Goal: Information Seeking & Learning: Learn about a topic

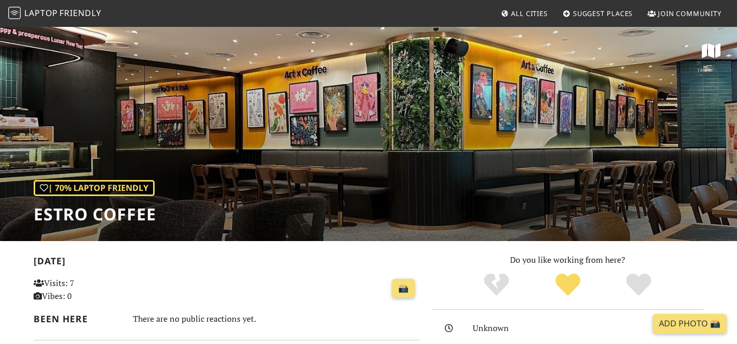
click at [36, 13] on span "Laptop" at bounding box center [41, 12] width 34 height 11
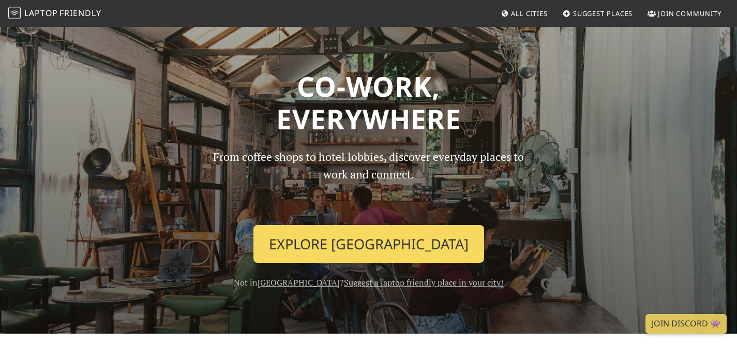
click at [358, 244] on link "Explore Singapore" at bounding box center [368, 244] width 231 height 38
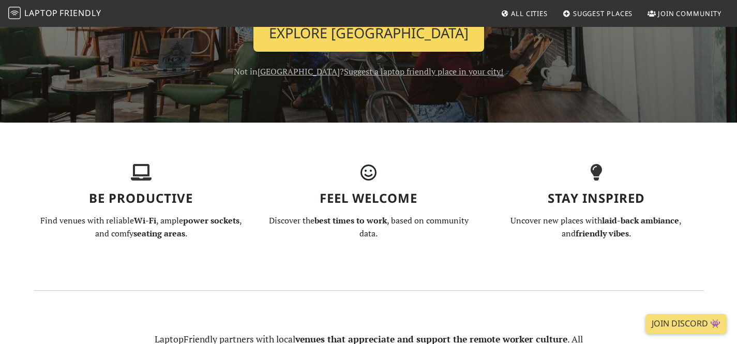
scroll to position [212, 0]
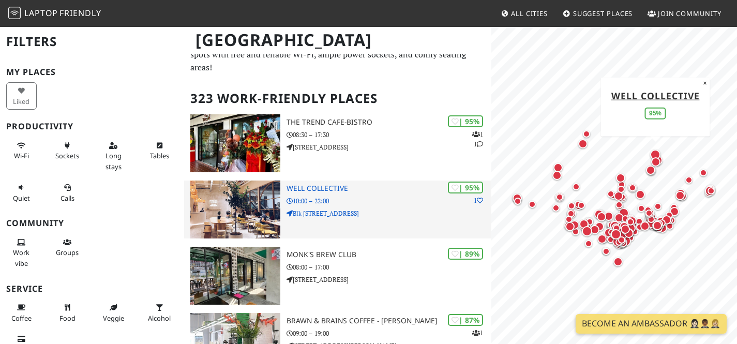
scroll to position [40, 0]
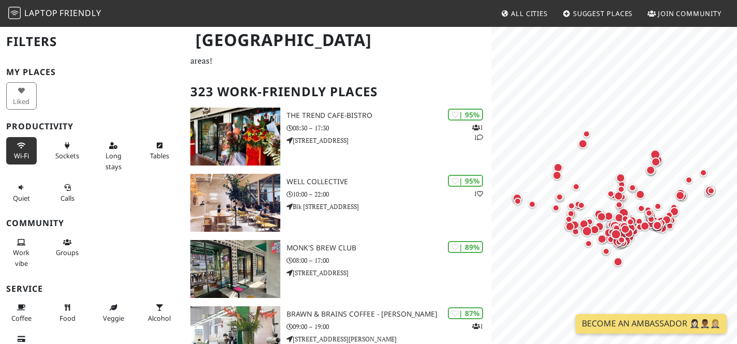
click at [18, 152] on span "Wi-Fi" at bounding box center [21, 155] width 15 height 9
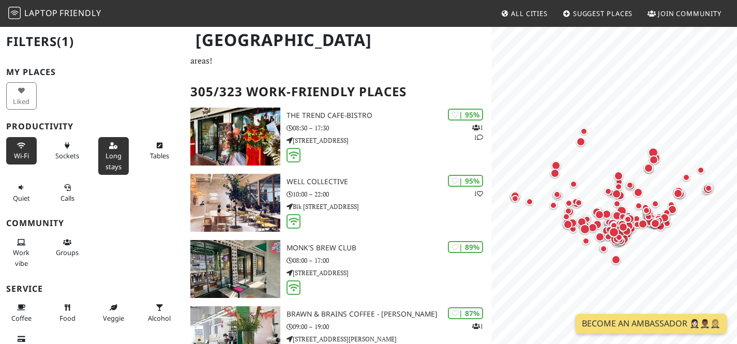
click at [117, 148] on button "Long stays" at bounding box center [113, 156] width 31 height 38
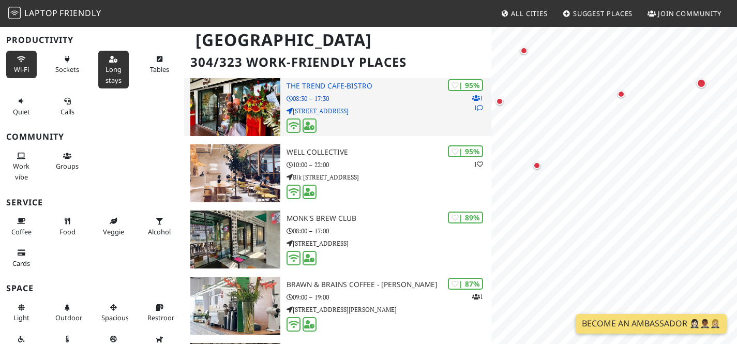
scroll to position [0, 0]
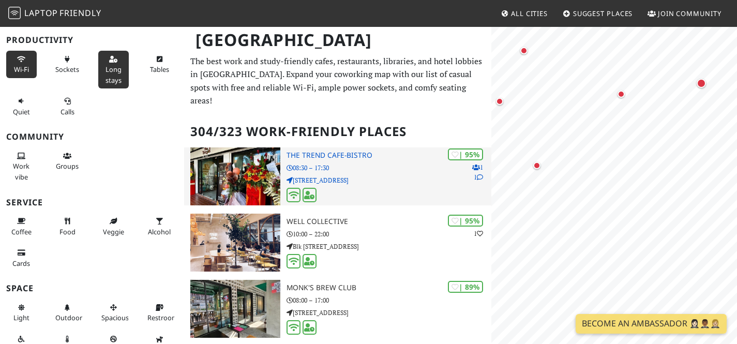
click at [376, 163] on p "08:30 – 17:30" at bounding box center [389, 168] width 205 height 10
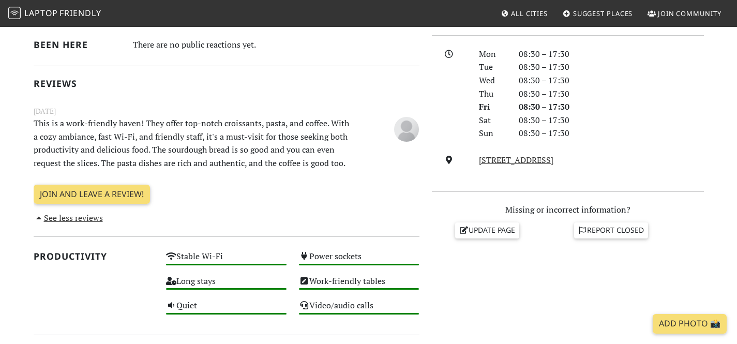
scroll to position [276, 0]
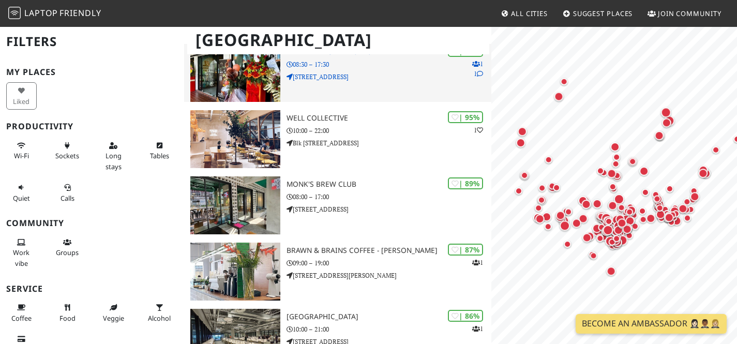
scroll to position [111, 0]
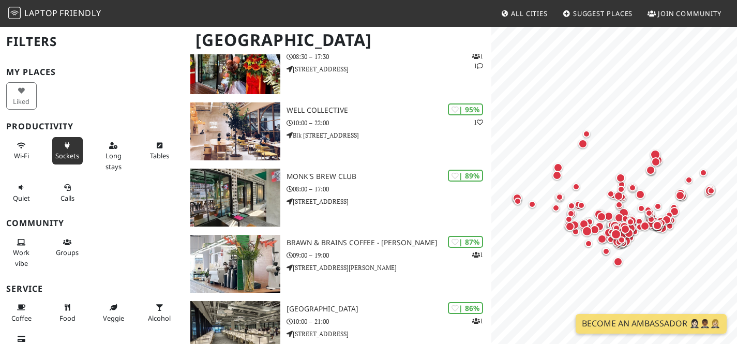
click at [66, 150] on button "Sockets" at bounding box center [67, 150] width 31 height 27
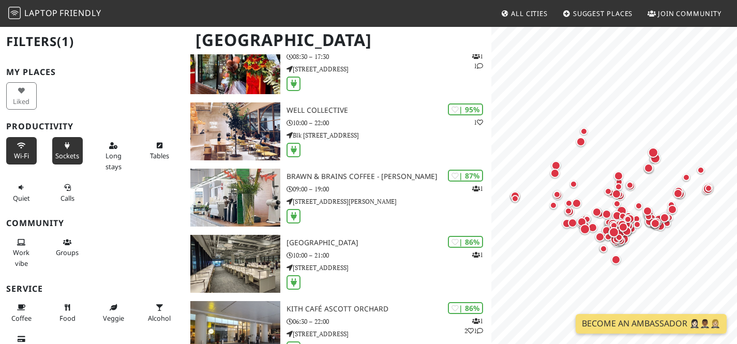
click at [34, 146] on button "Wi-Fi" at bounding box center [21, 150] width 31 height 27
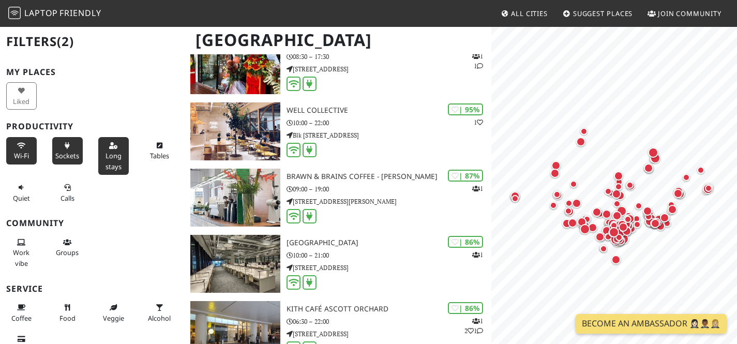
click at [111, 149] on button "Long stays" at bounding box center [113, 156] width 31 height 38
click at [156, 151] on span "Tables" at bounding box center [159, 155] width 19 height 9
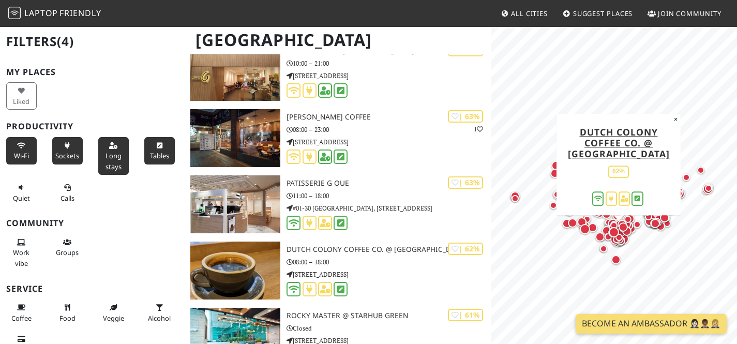
scroll to position [4452, 0]
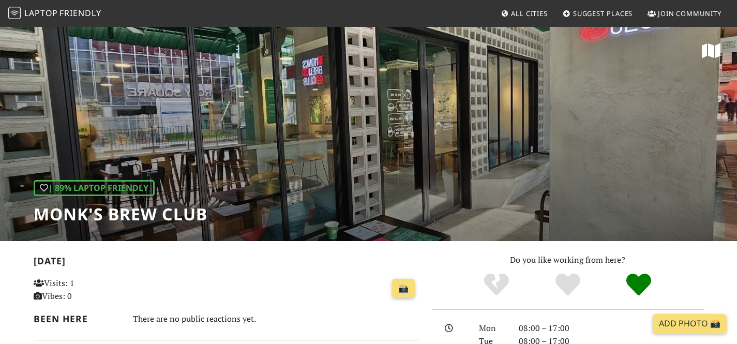
click at [365, 107] on div "| 89% Laptop Friendly Monk's Brew Club" at bounding box center [368, 133] width 737 height 215
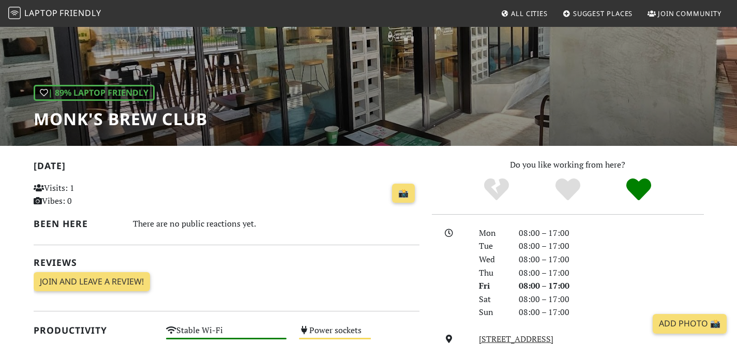
scroll to position [24, 0]
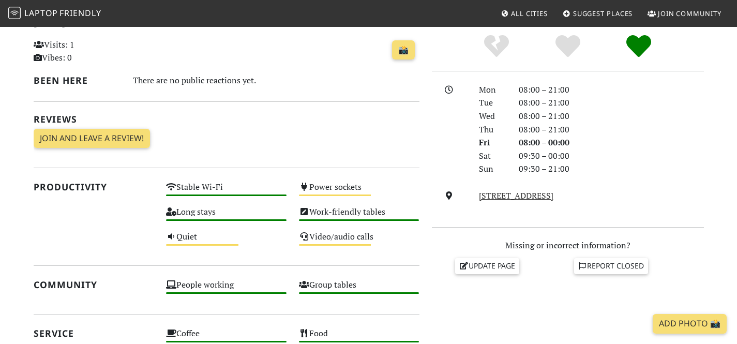
scroll to position [262, 0]
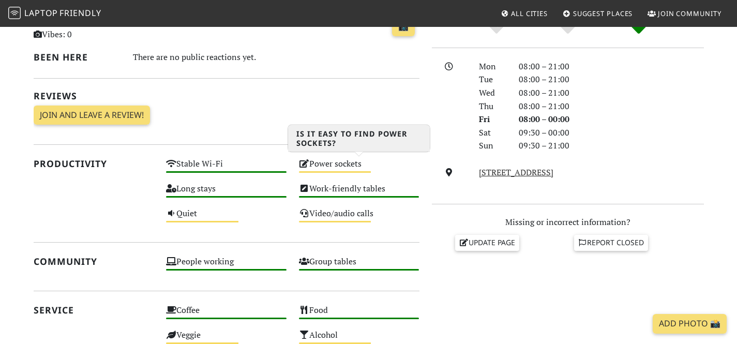
click at [343, 167] on div "Power sockets Medium" at bounding box center [359, 168] width 133 height 25
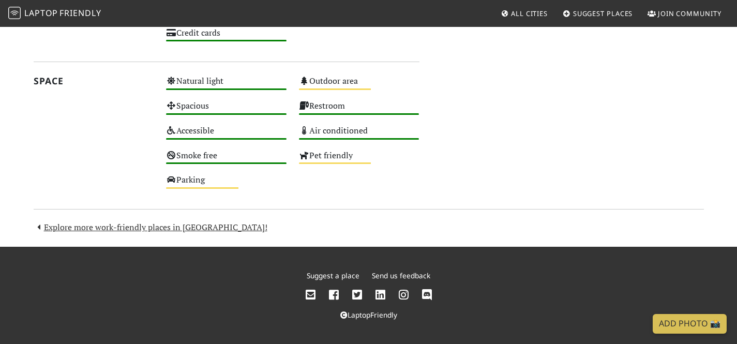
scroll to position [0, 0]
